Goal: Communication & Community: Answer question/provide support

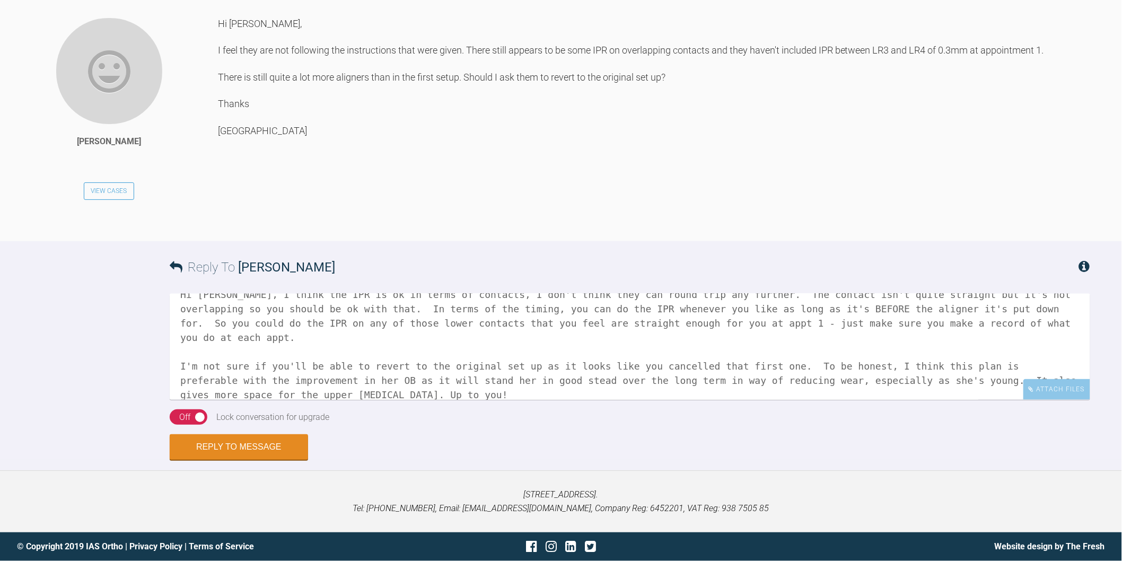
scroll to position [32, 0]
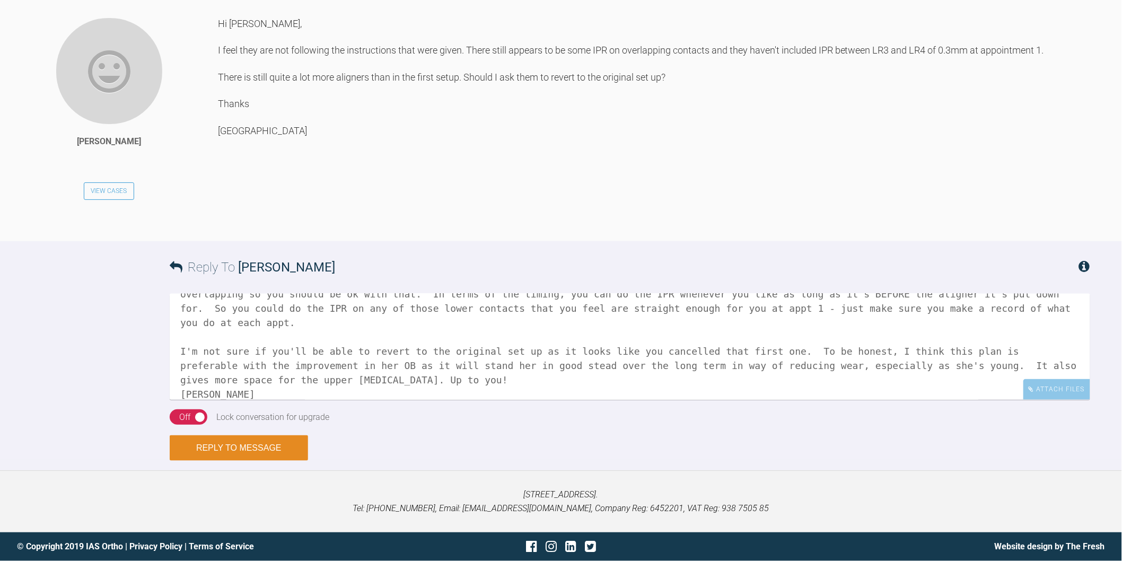
type textarea "Hi [PERSON_NAME], I think the IPR is ok in terms of contacts, I don't think the…"
click at [246, 446] on button "Reply to Message" at bounding box center [239, 447] width 138 height 25
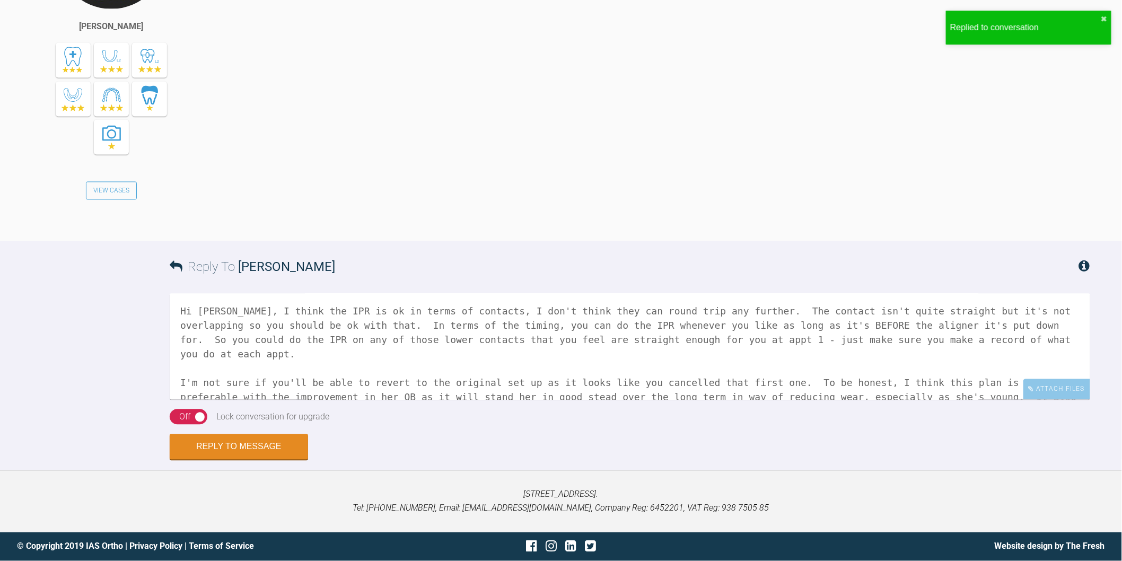
scroll to position [4260, 0]
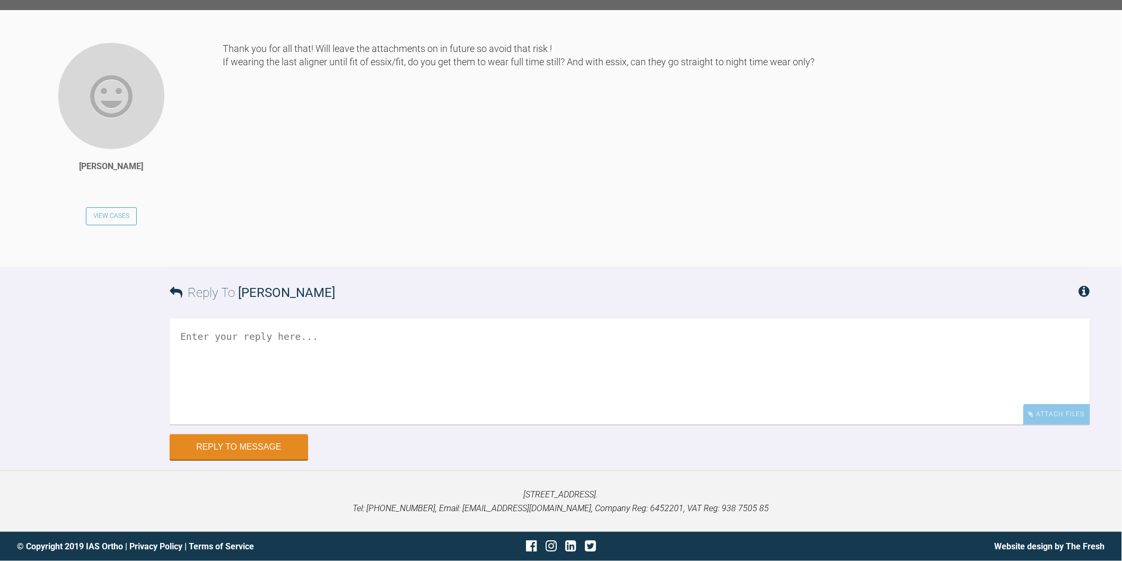
scroll to position [20254, 0]
click at [507, 373] on textarea at bounding box center [630, 372] width 920 height 106
click at [845, 337] on textarea "Yes I generally don't tell them anything different otherwise they take it as th…" at bounding box center [630, 372] width 920 height 106
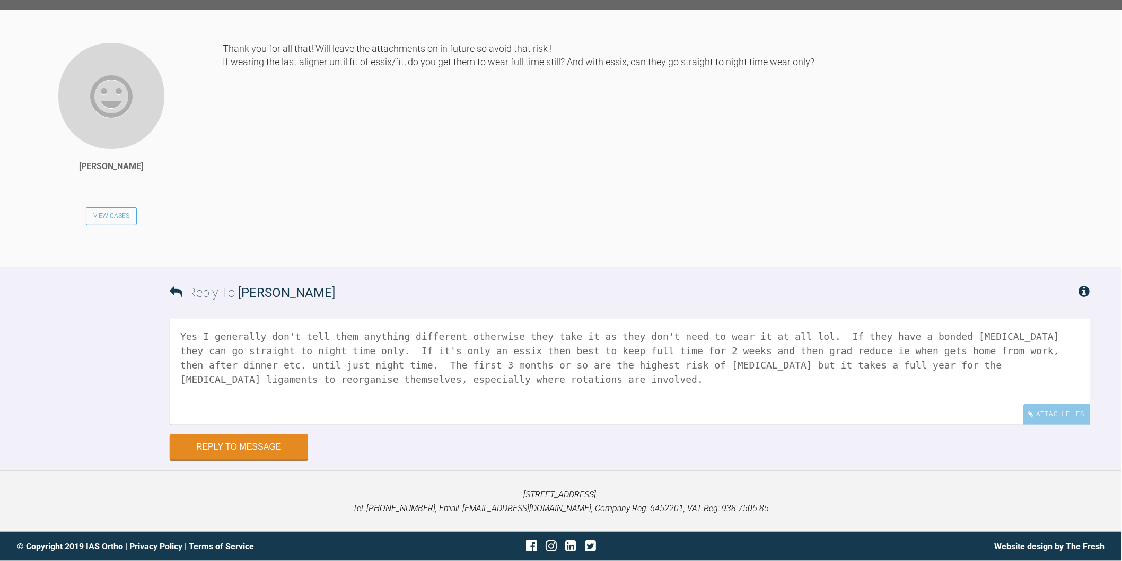
click at [794, 338] on textarea "Yes I generally don't tell them anything different otherwise they take it as th…" at bounding box center [630, 372] width 920 height 106
click at [448, 334] on textarea "Yes I generally don't tell them anything different otherwise they take it as th…" at bounding box center [630, 372] width 920 height 106
type textarea "Yes I generally don't tell them anything different whilst the [MEDICAL_DATA] is…"
click at [257, 441] on button "Reply to Message" at bounding box center [239, 447] width 138 height 25
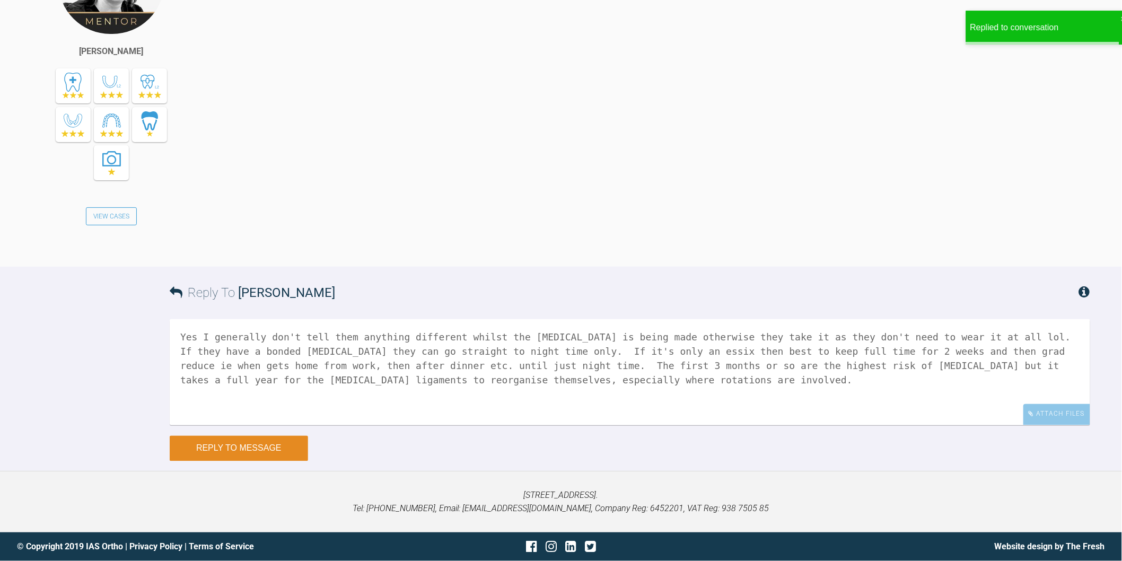
scroll to position [21047, 0]
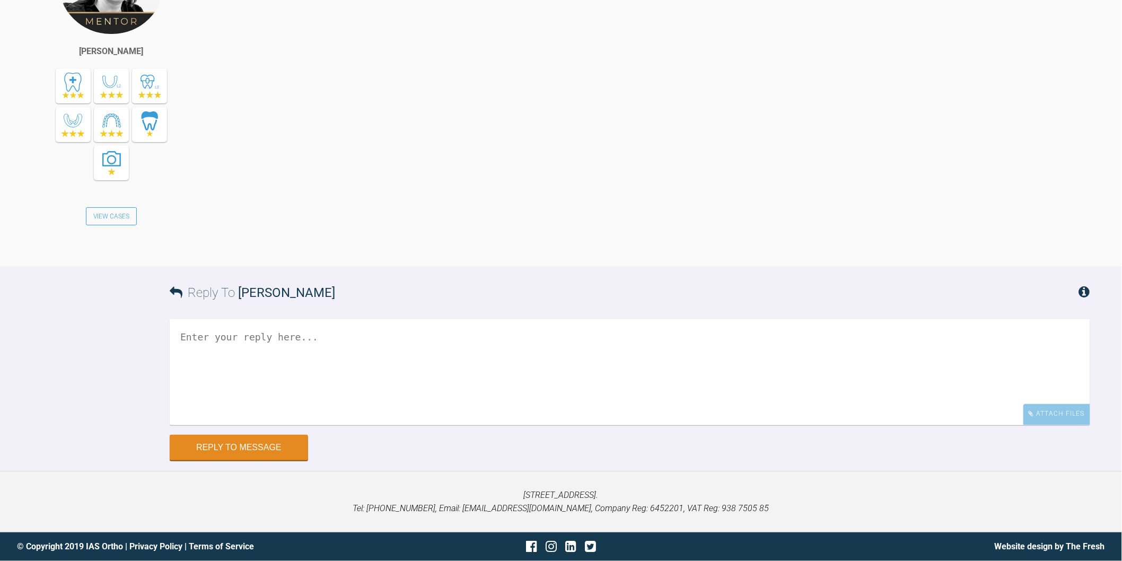
scroll to position [21047, 0]
click at [475, 337] on textarea at bounding box center [630, 372] width 920 height 106
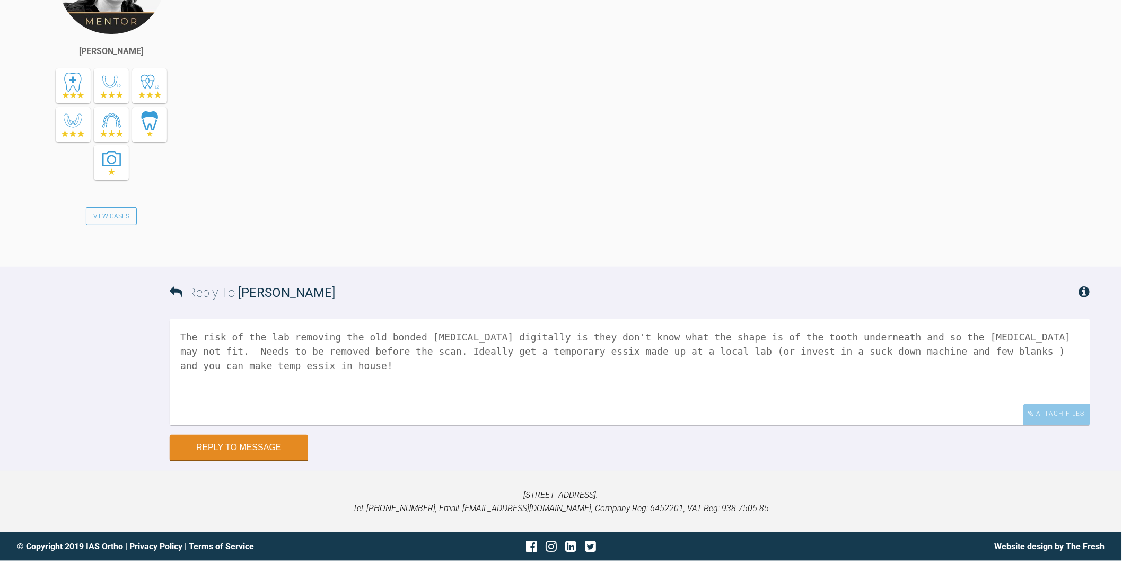
click at [850, 351] on textarea "The risk of the lab removing the old bonded [MEDICAL_DATA] digitally is they do…" at bounding box center [630, 372] width 920 height 106
click at [1039, 351] on textarea "The risk of the lab removing the old bonded [MEDICAL_DATA] digitally is they do…" at bounding box center [630, 372] width 920 height 106
click at [589, 349] on textarea "The risk of the lab removing the old bonded [MEDICAL_DATA] digitally is they do…" at bounding box center [630, 372] width 920 height 106
click at [350, 352] on textarea "The risk of the lab removing the old bonded [MEDICAL_DATA] digitally is they do…" at bounding box center [630, 372] width 920 height 106
click at [374, 370] on textarea "The risk of the lab removing the old bonded [MEDICAL_DATA] digitally is they do…" at bounding box center [630, 372] width 920 height 106
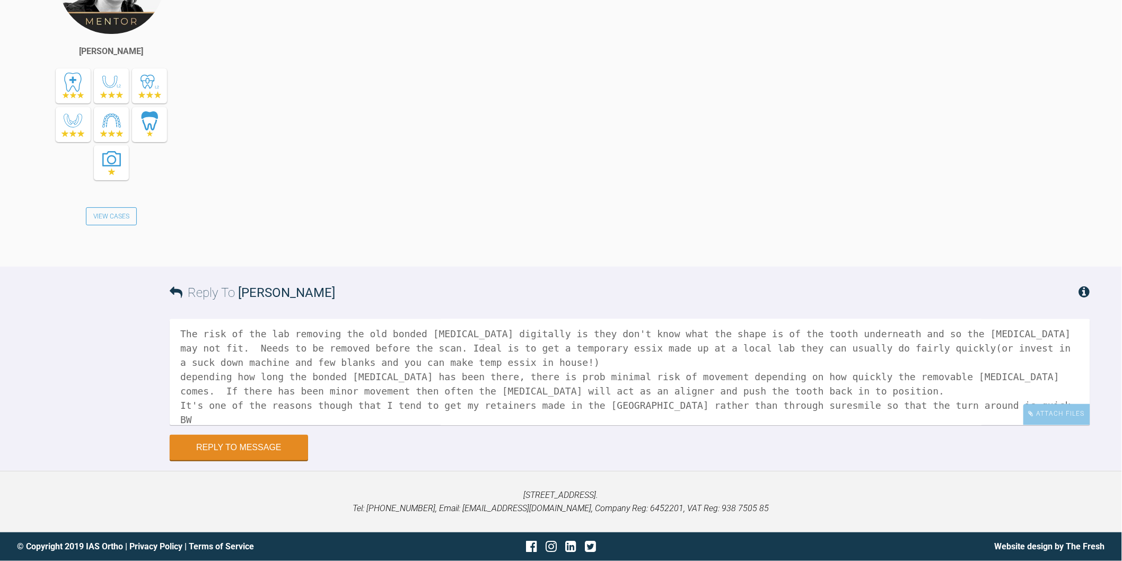
scroll to position [17, 0]
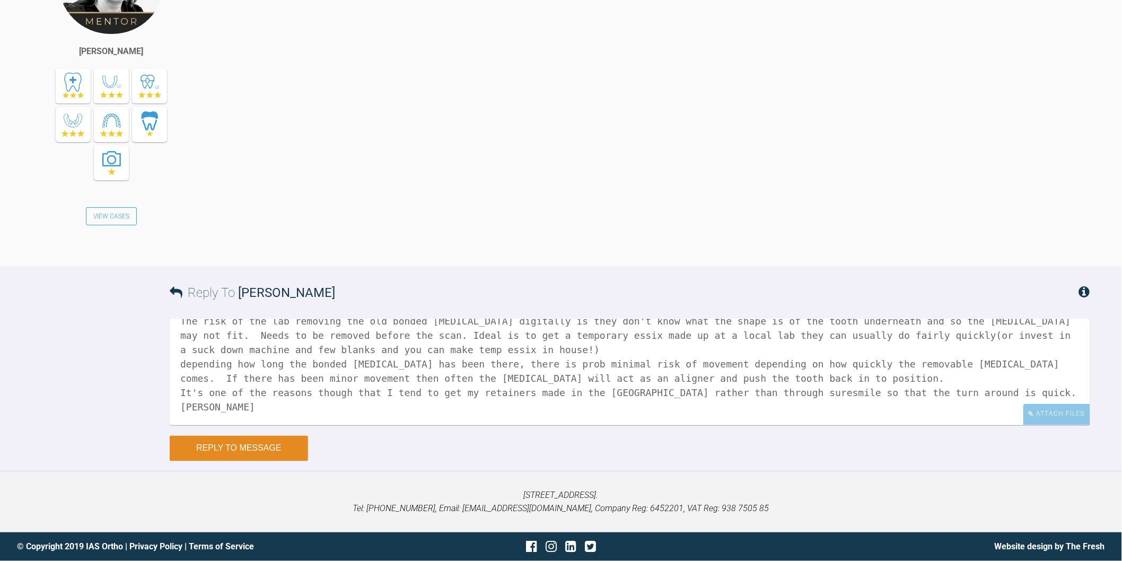
type textarea "The risk of the lab removing the old bonded [MEDICAL_DATA] digitally is they do…"
click at [280, 451] on button "Reply to Message" at bounding box center [239, 448] width 138 height 25
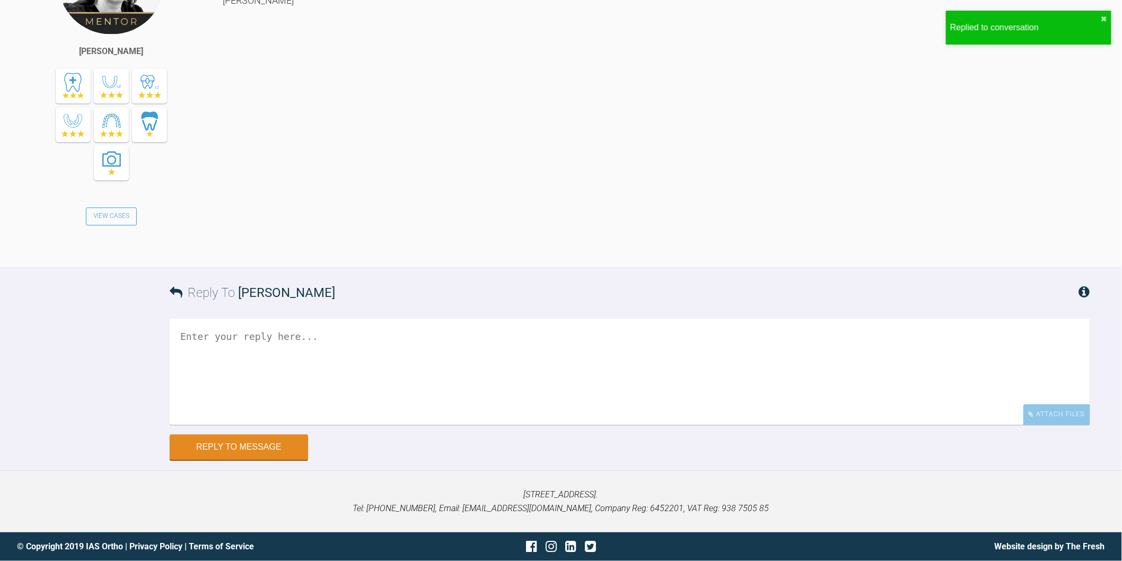
scroll to position [21486, 0]
